Goal: Browse casually

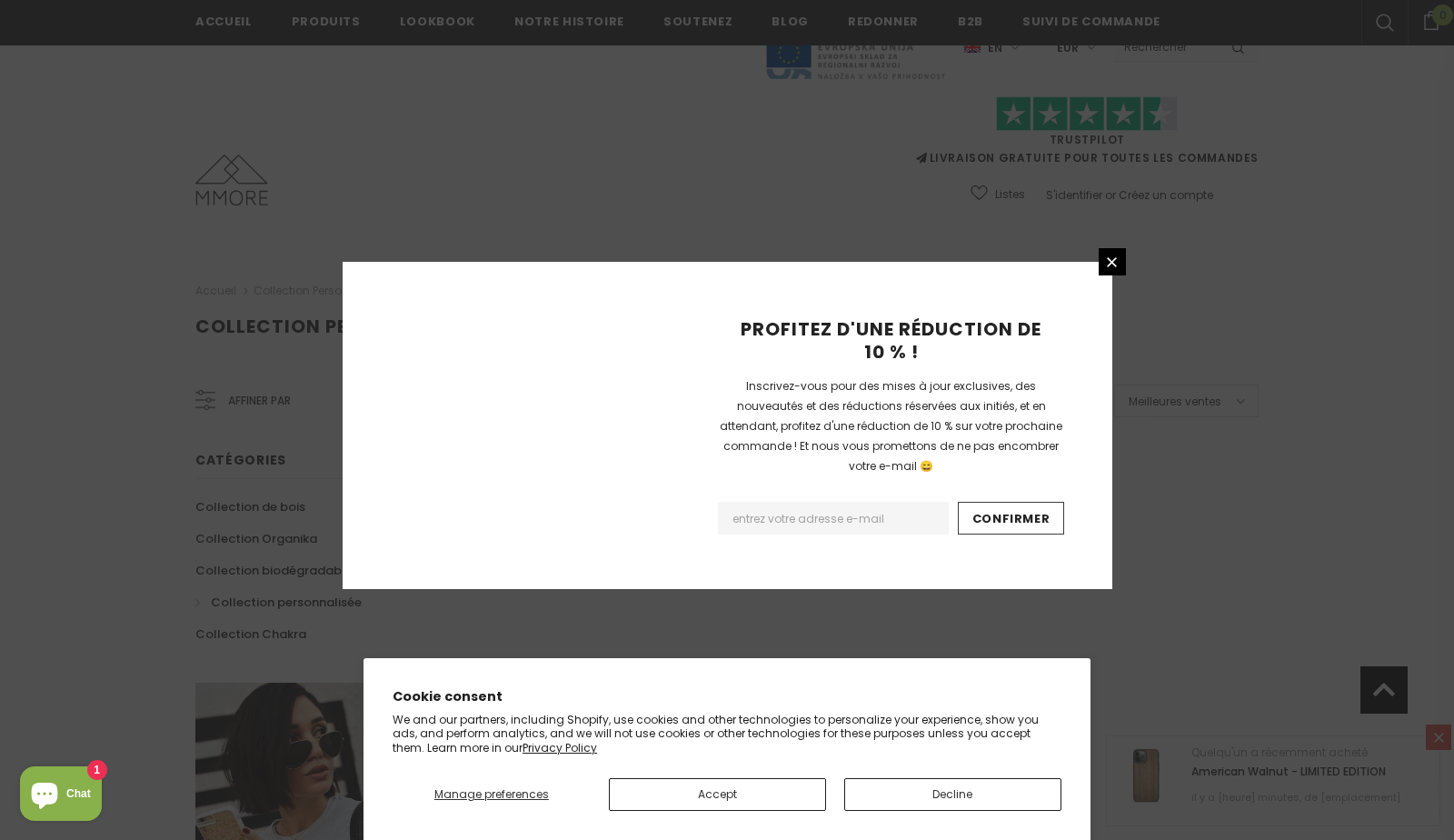
scroll to position [1067, 0]
